Goal: Transaction & Acquisition: Purchase product/service

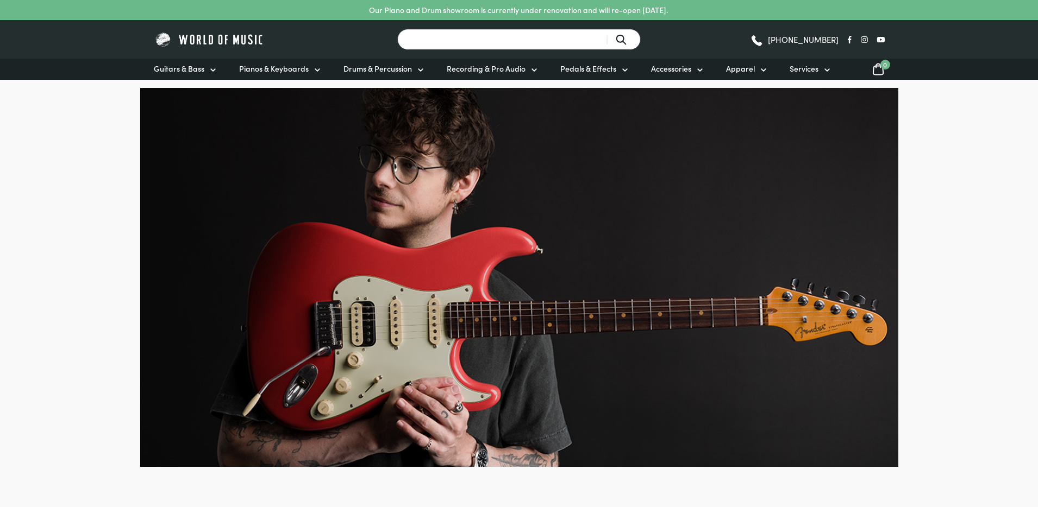
click at [437, 43] on input "Search for a product ..." at bounding box center [518, 39] width 243 height 21
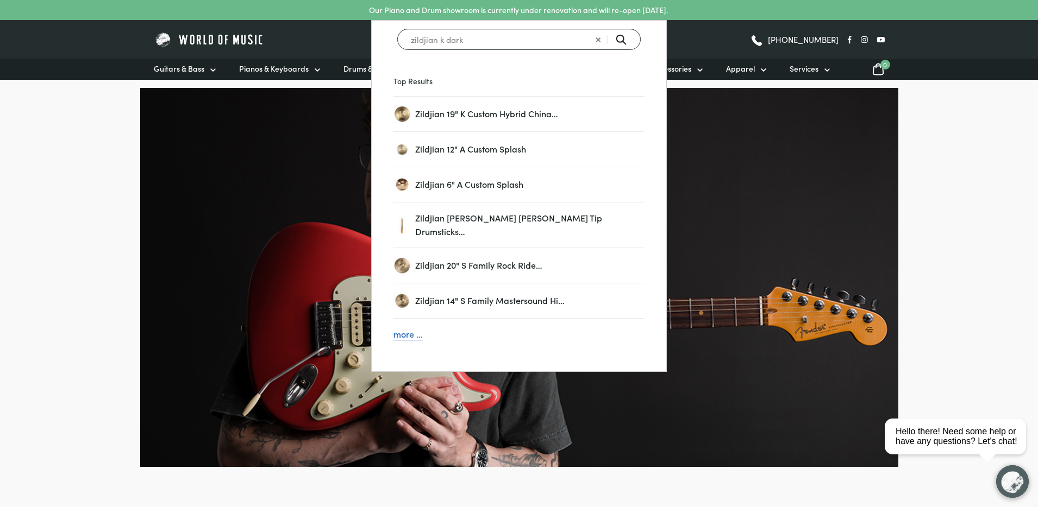
type input "zildjian k dark"
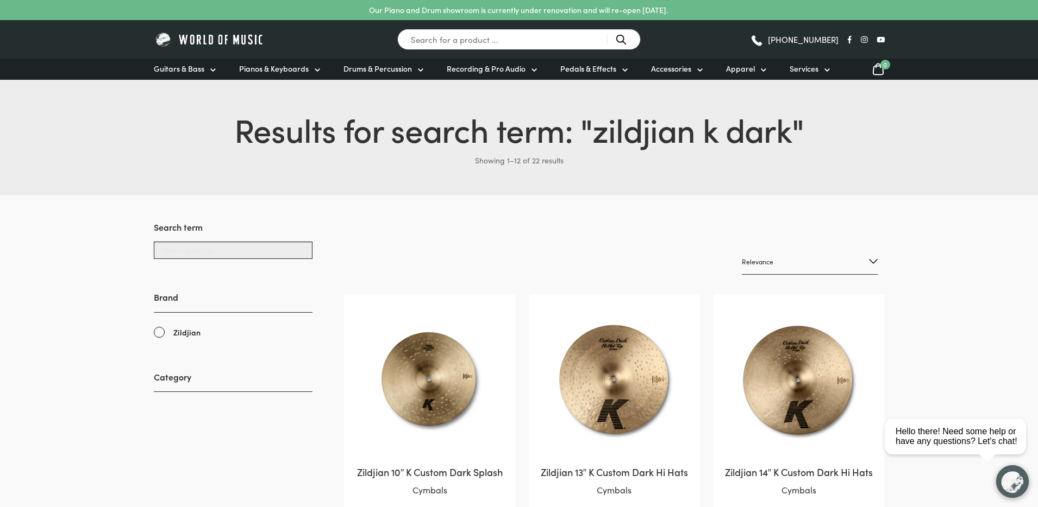
click at [225, 250] on input "Search products..." at bounding box center [233, 250] width 159 height 17
type input "j"
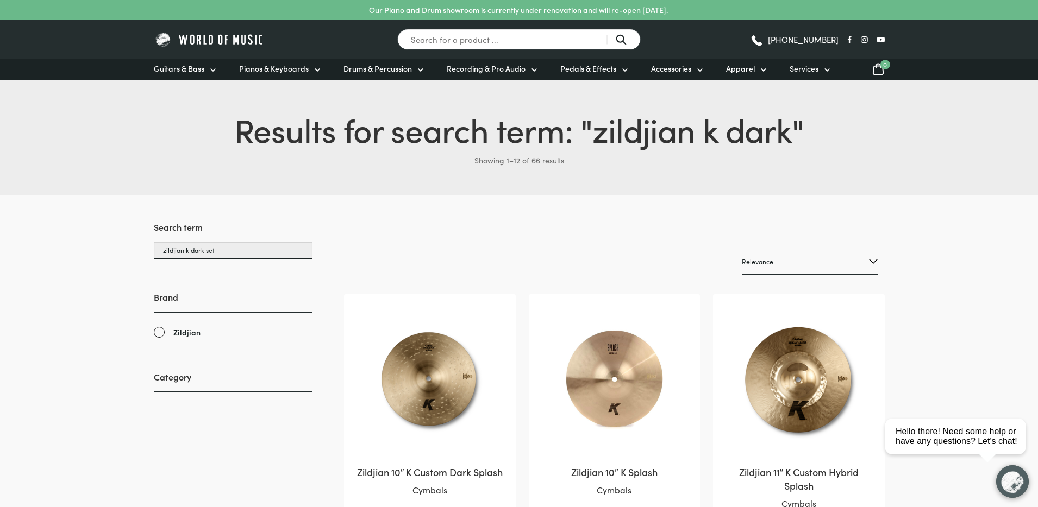
type input "zildjian k dark set"
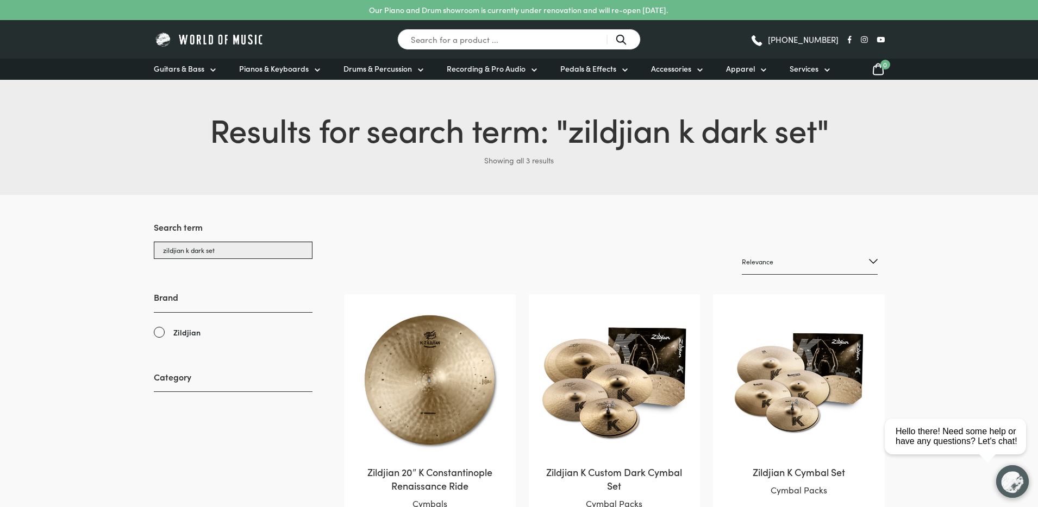
click at [230, 251] on input "zildjian k dark set" at bounding box center [233, 250] width 159 height 17
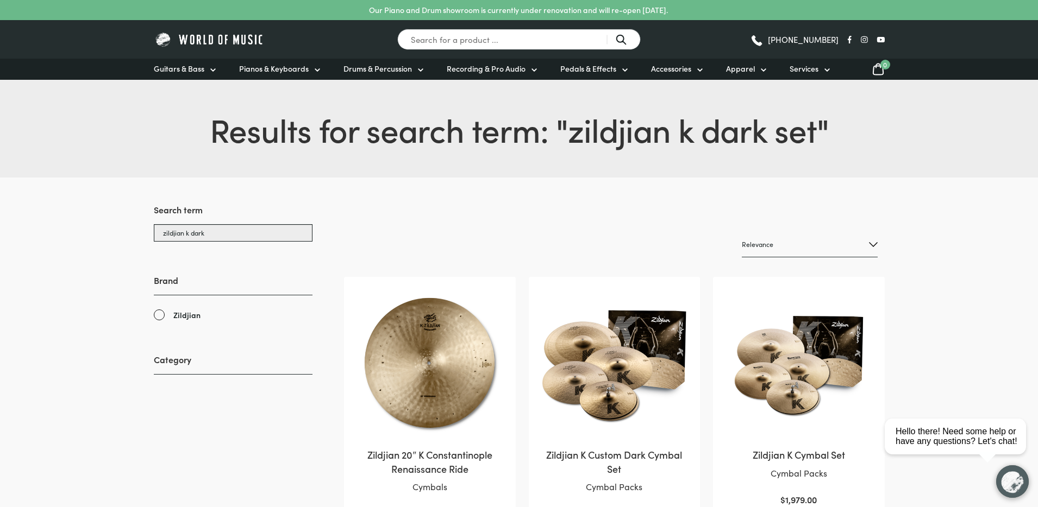
type input "zildjian k dark"
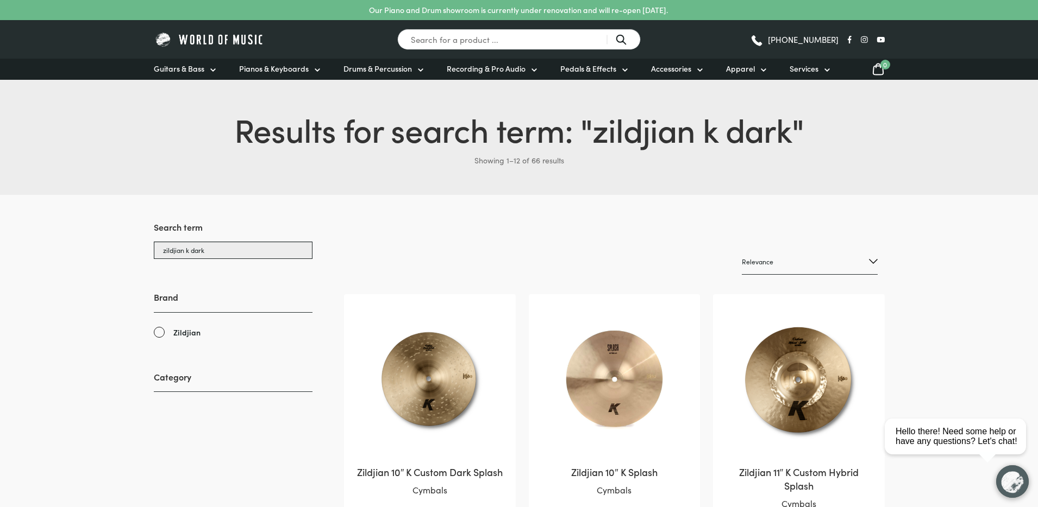
click at [235, 252] on input "zildjian k dark" at bounding box center [233, 250] width 159 height 17
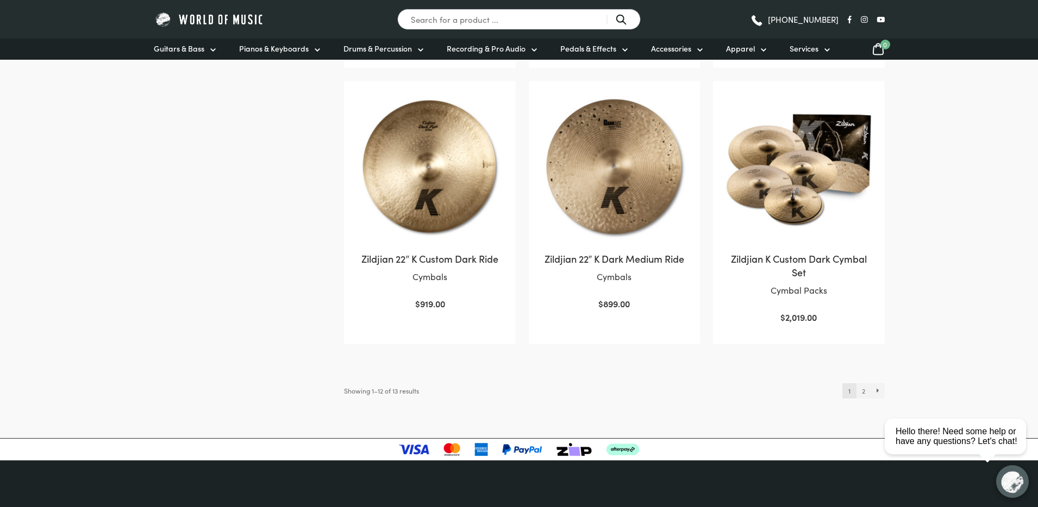
scroll to position [1026, 0]
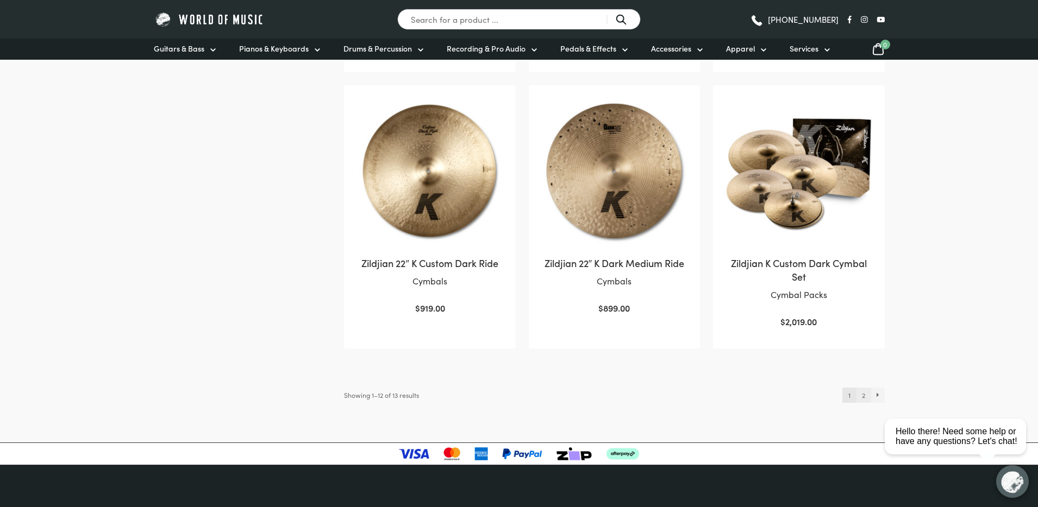
type input "zildjian k dark ride"
click at [868, 403] on link "2" at bounding box center [863, 395] width 15 height 15
